Goal: Transaction & Acquisition: Purchase product/service

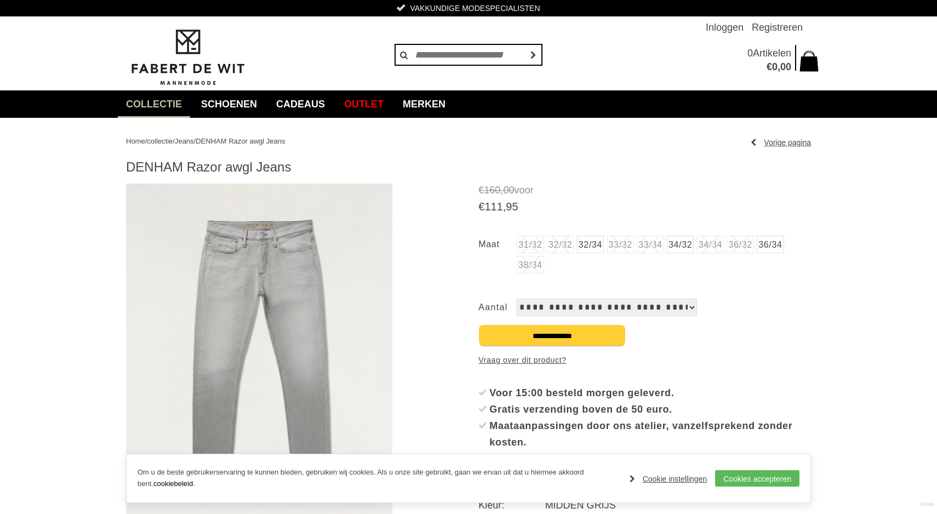
click at [694, 247] on link "34/32" at bounding box center [680, 245] width 27 height 18
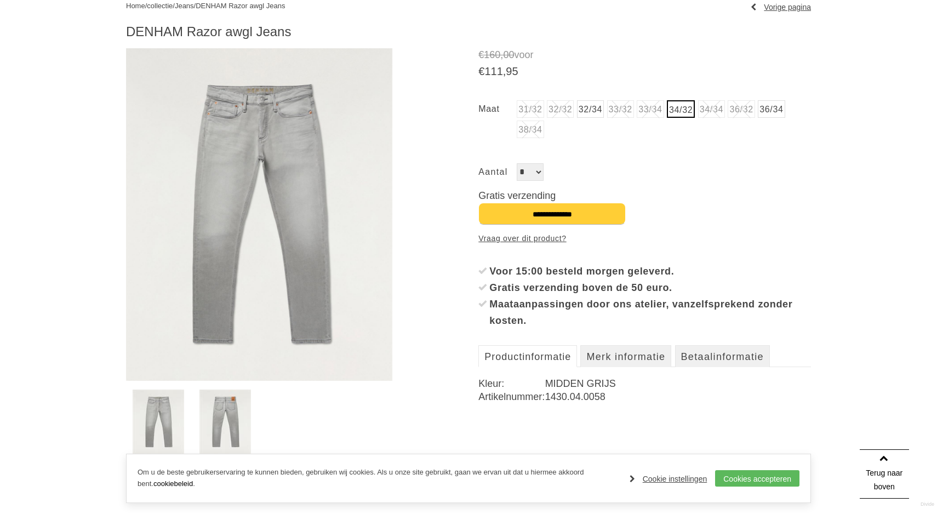
scroll to position [137, 0]
click at [228, 405] on img at bounding box center [226, 421] width 52 height 65
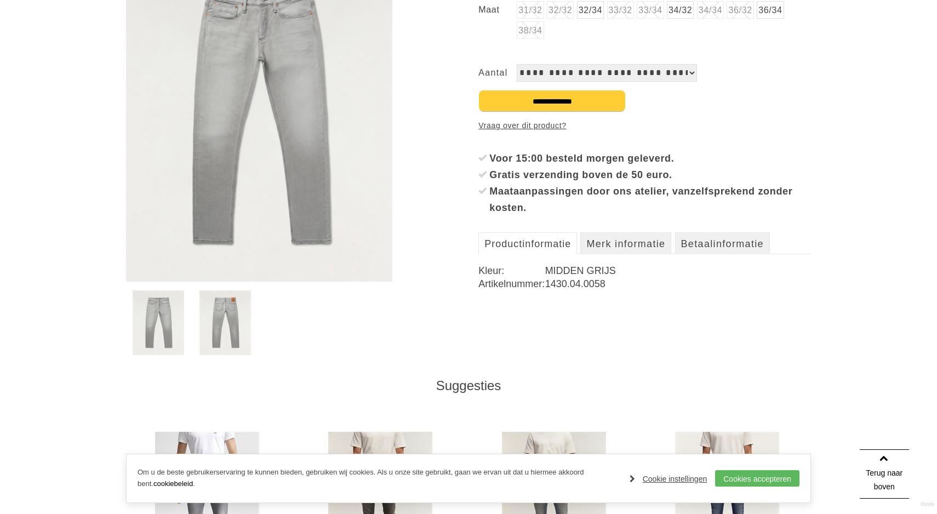
scroll to position [236, 0]
click at [639, 243] on link "Merk informatie" at bounding box center [626, 242] width 91 height 22
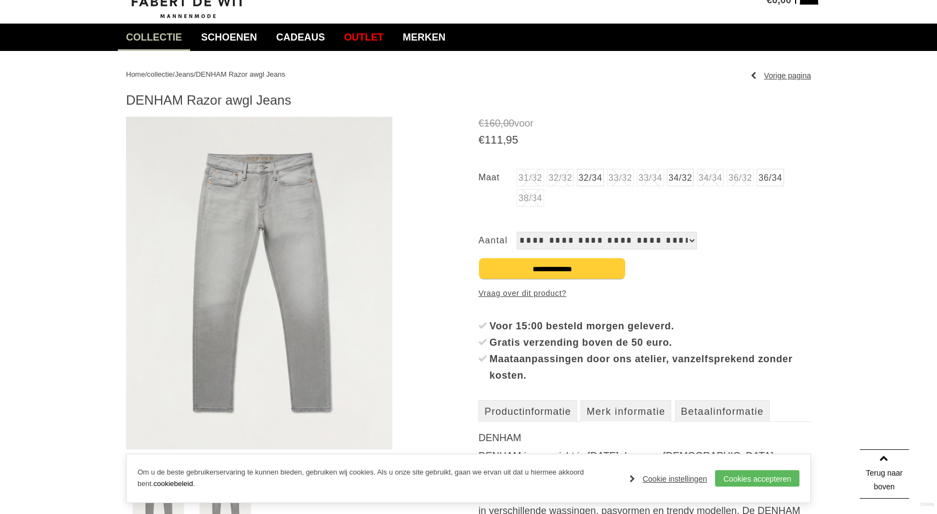
scroll to position [69, 0]
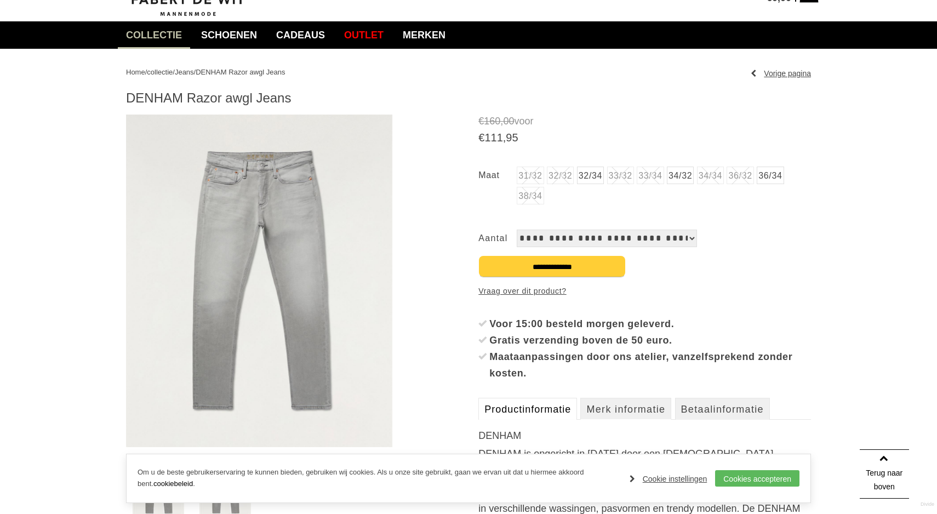
click at [527, 412] on link "Productinformatie" at bounding box center [528, 409] width 99 height 22
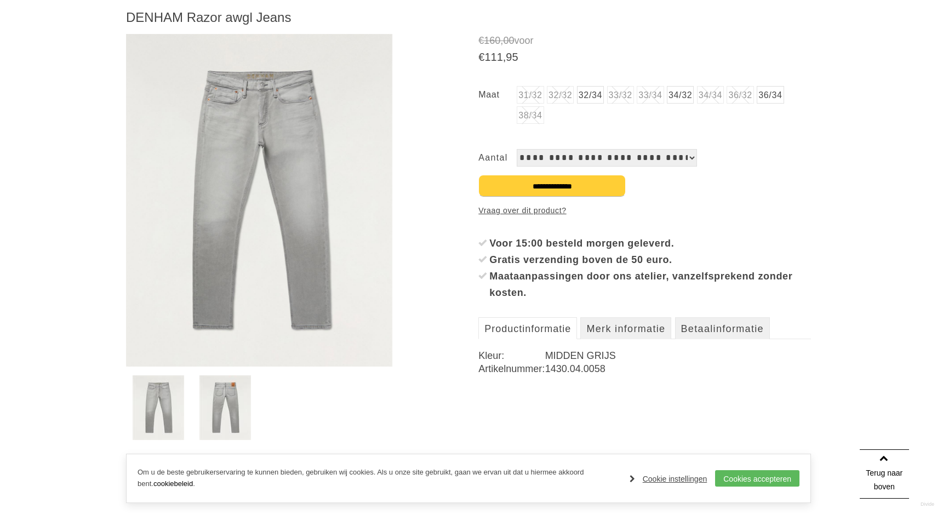
scroll to position [151, 0]
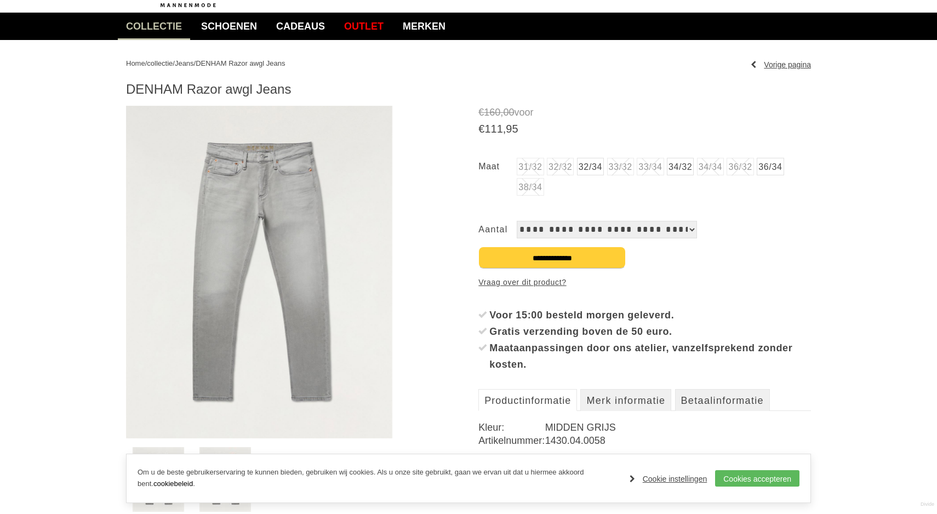
scroll to position [82, 0]
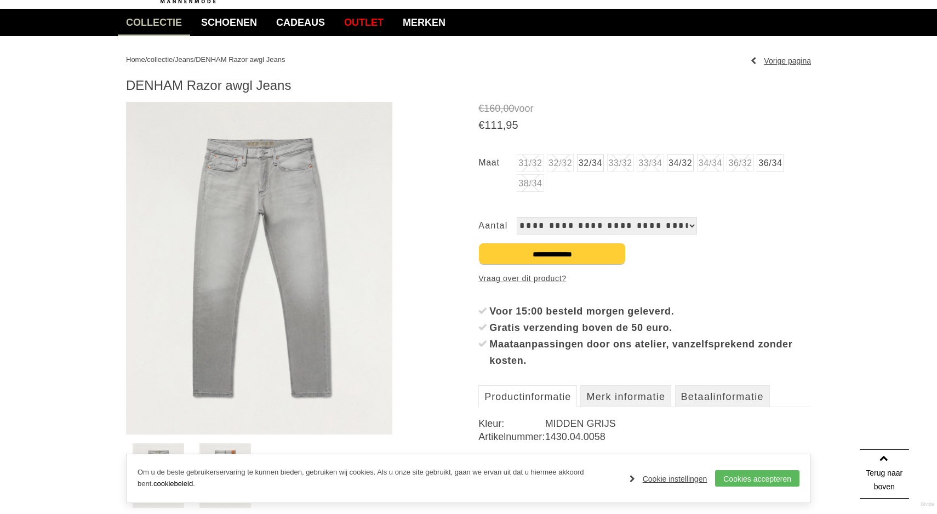
click at [295, 303] on img at bounding box center [259, 268] width 266 height 333
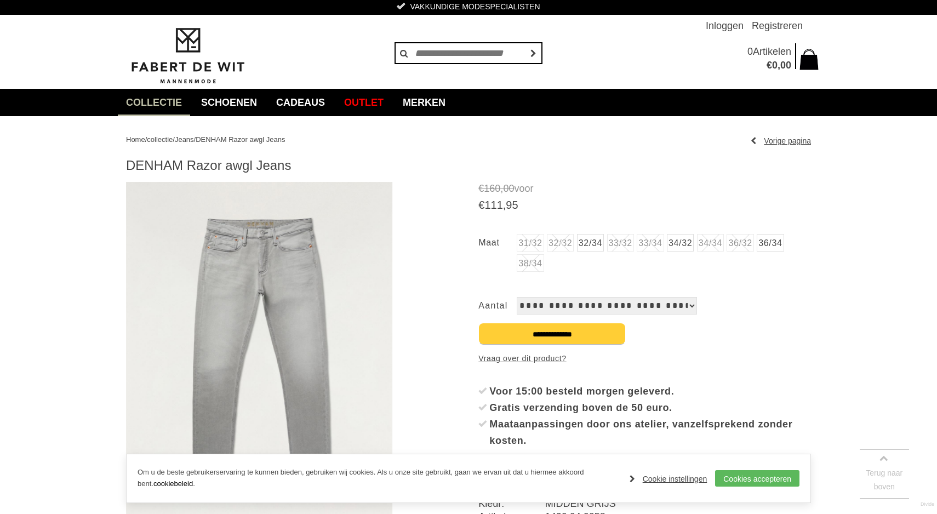
scroll to position [0, 0]
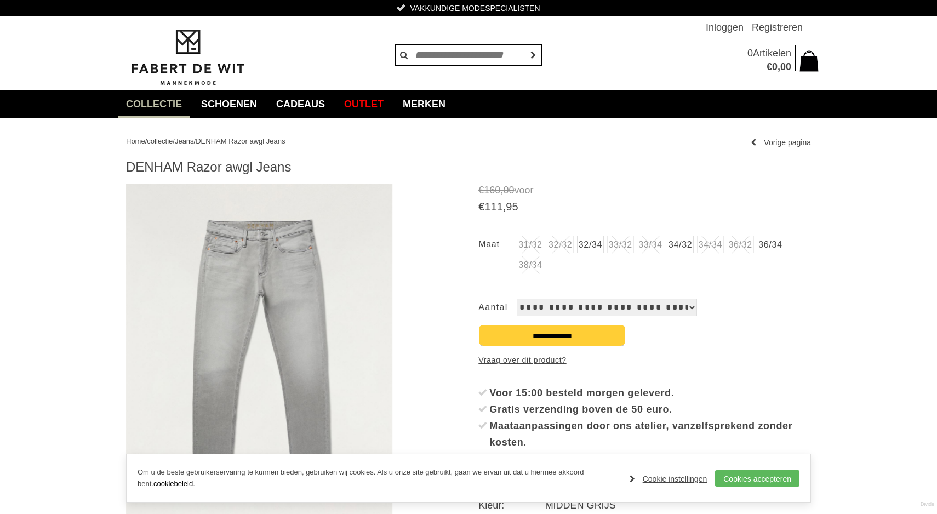
click at [323, 371] on img at bounding box center [259, 350] width 266 height 333
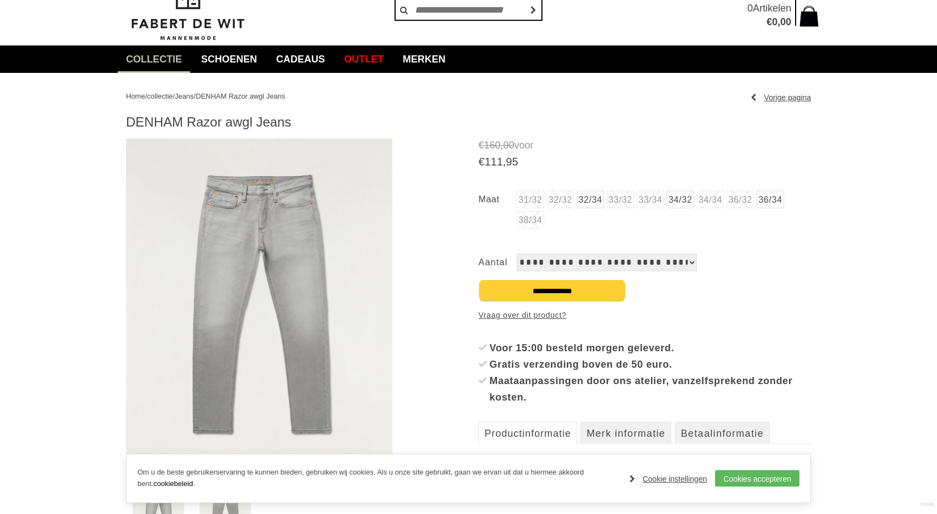
scroll to position [51, 0]
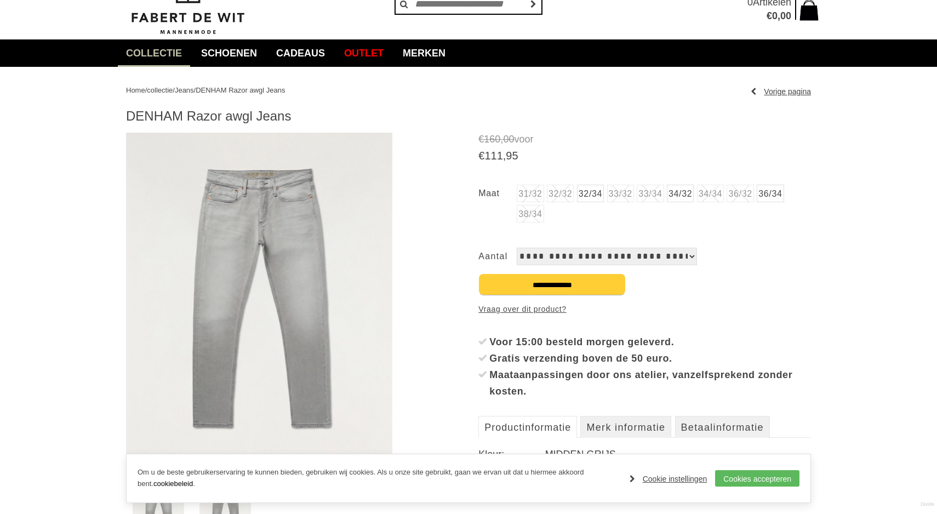
click at [685, 197] on link "34/32" at bounding box center [680, 194] width 27 height 18
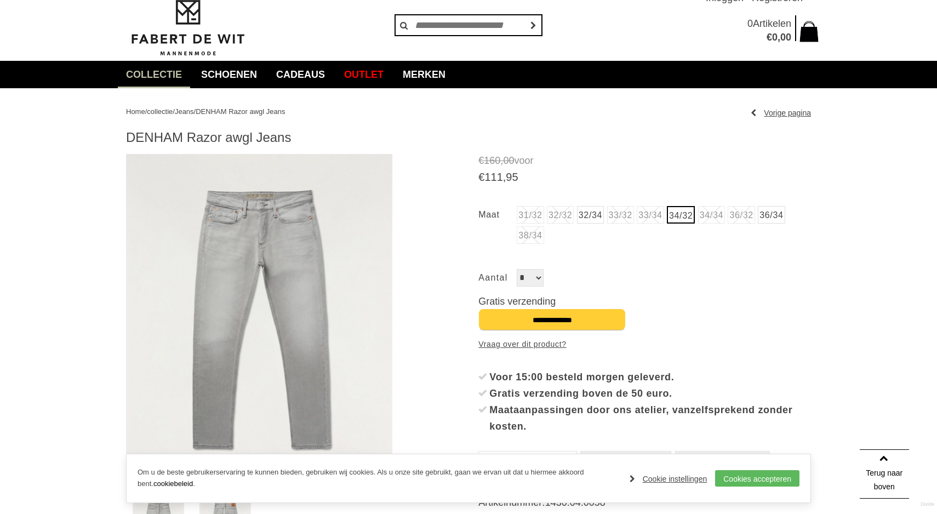
scroll to position [0, 0]
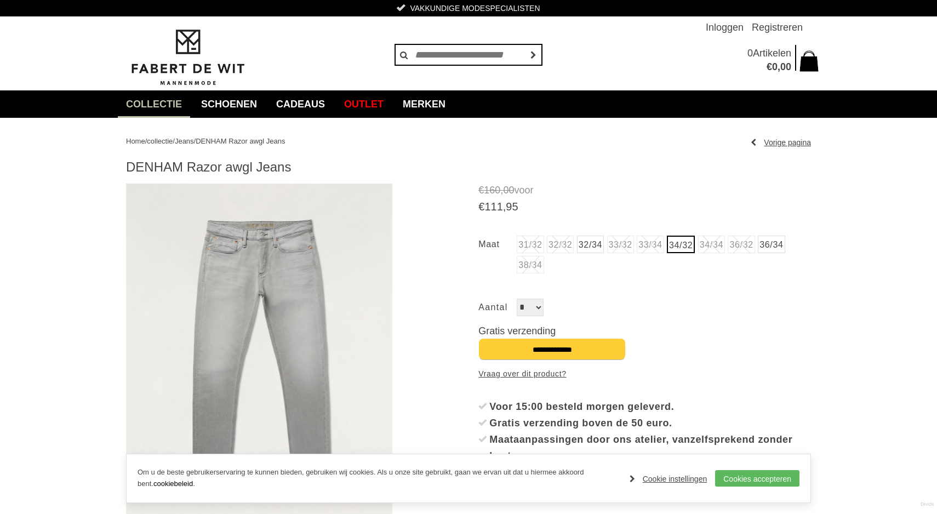
drag, startPoint x: 136, startPoint y: 166, endPoint x: 294, endPoint y: 170, distance: 157.9
click at [293, 170] on h1 "DENHAM Razor awgl Jeans" at bounding box center [468, 167] width 685 height 16
copy h1 "DENHAM Razor awgl Jeans"
